Goal: Task Accomplishment & Management: Manage account settings

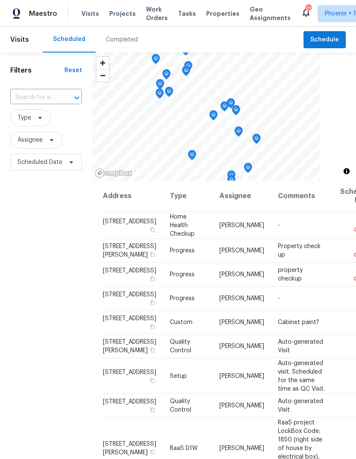
click at [56, 94] on input "text" at bounding box center [34, 97] width 48 height 13
type input "13433"
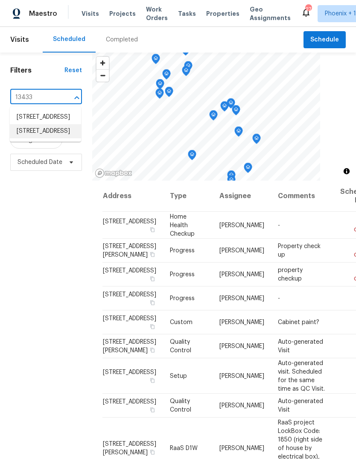
click at [36, 138] on li "[STREET_ADDRESS]" at bounding box center [45, 131] width 71 height 14
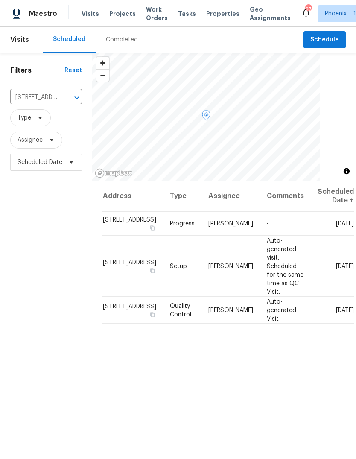
click at [0, 0] on icon at bounding box center [0, 0] width 0 height 0
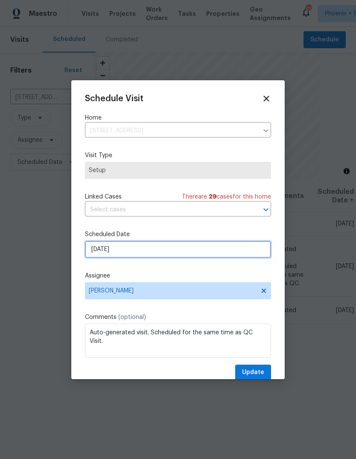
click at [163, 248] on input "[DATE]" at bounding box center [178, 249] width 186 height 17
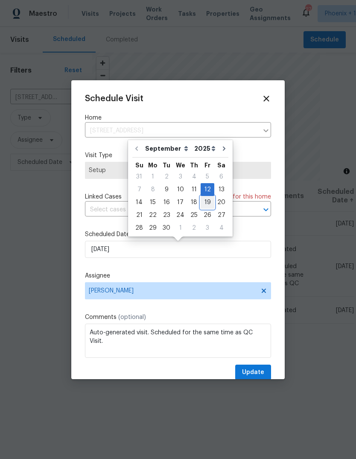
click at [203, 202] on div "19" at bounding box center [208, 202] width 14 height 12
type input "[DATE]"
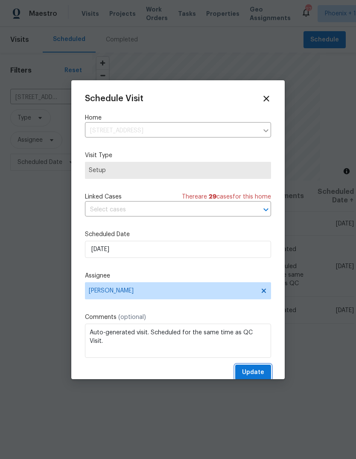
click at [263, 372] on span "Update" at bounding box center [253, 372] width 22 height 11
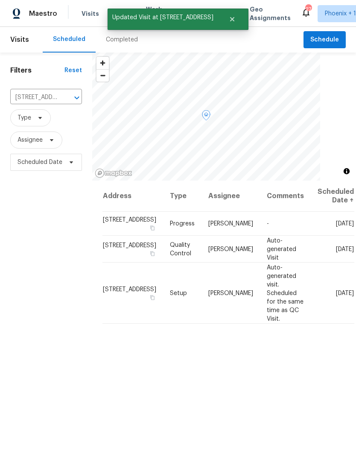
click at [0, 0] on icon at bounding box center [0, 0] width 0 height 0
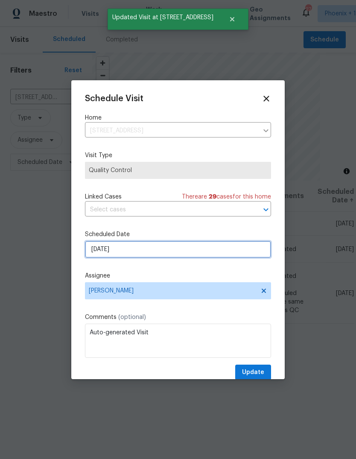
click at [166, 247] on input "[DATE]" at bounding box center [178, 249] width 186 height 17
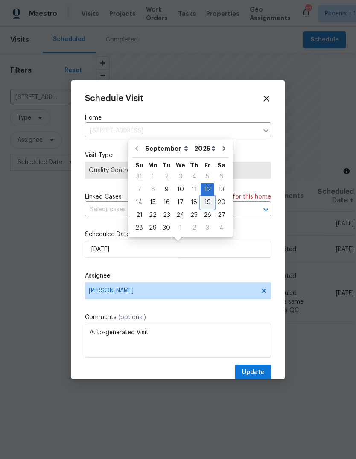
click at [205, 205] on div "19" at bounding box center [208, 202] width 14 height 12
type input "[DATE]"
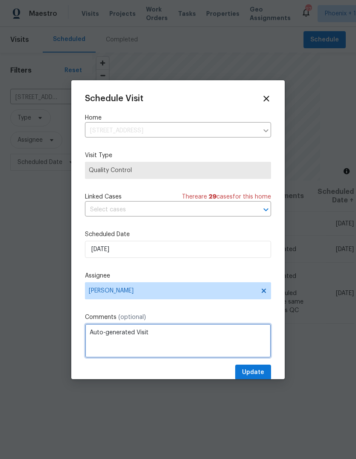
click at [247, 358] on textarea "Auto-generated Visit" at bounding box center [178, 341] width 186 height 34
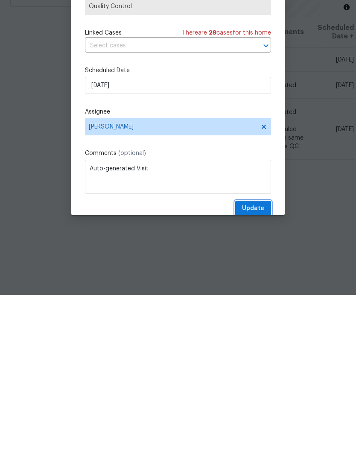
click at [259, 365] on button "Update" at bounding box center [253, 373] width 36 height 16
